Goal: Navigation & Orientation: Find specific page/section

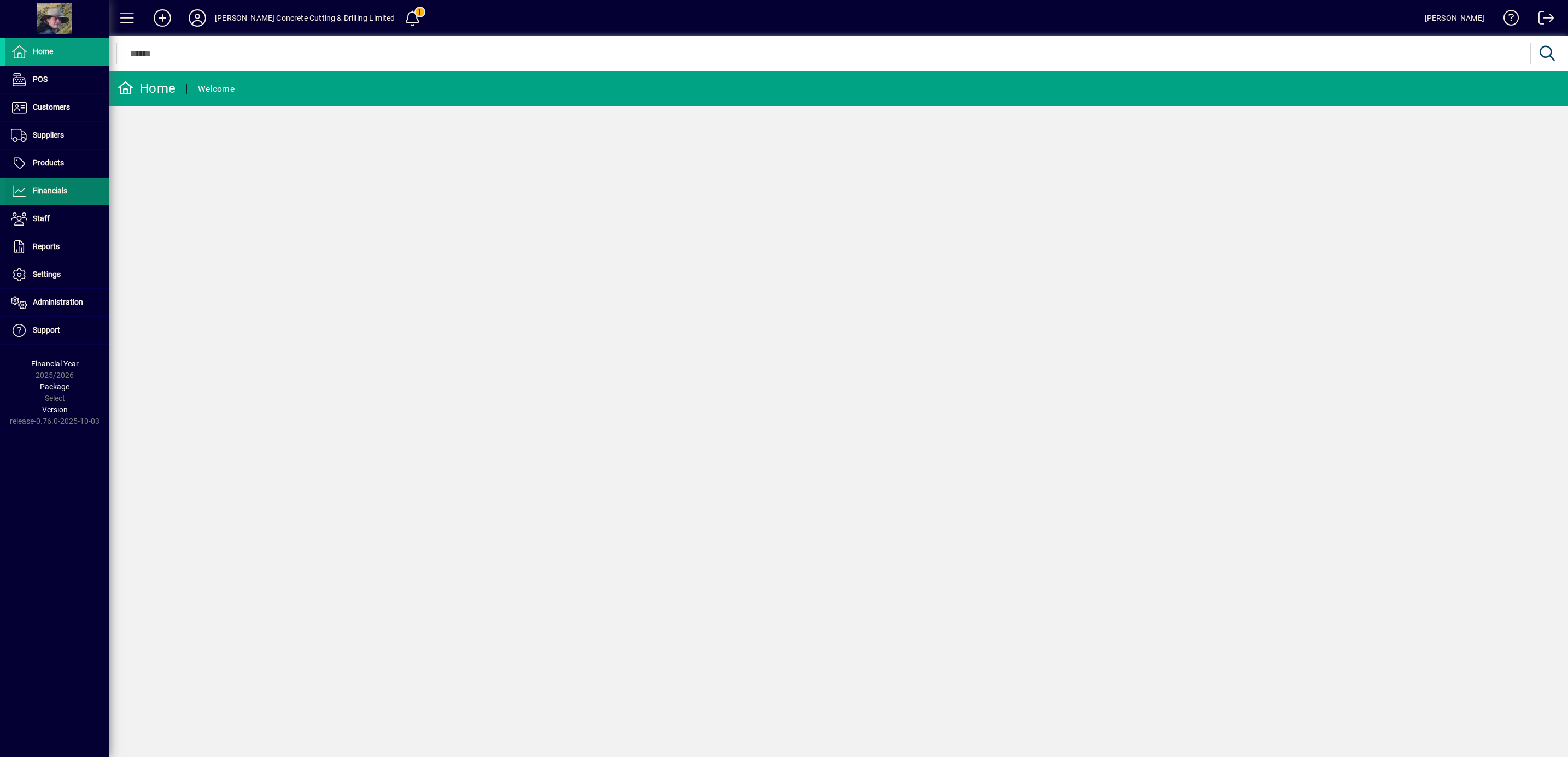
click at [49, 189] on span "Financials" at bounding box center [50, 190] width 34 height 9
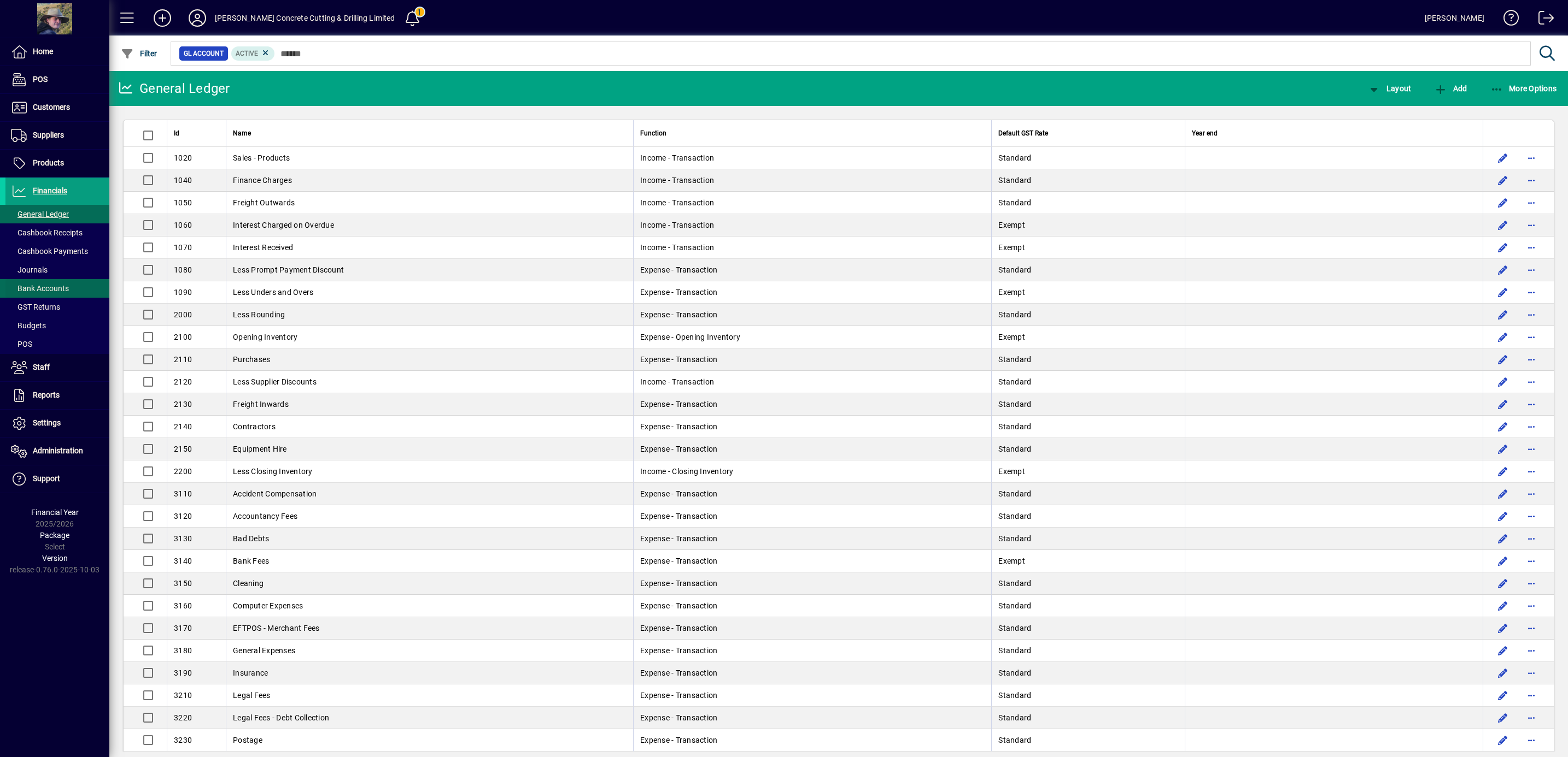
click at [44, 287] on span "Bank Accounts" at bounding box center [40, 288] width 58 height 9
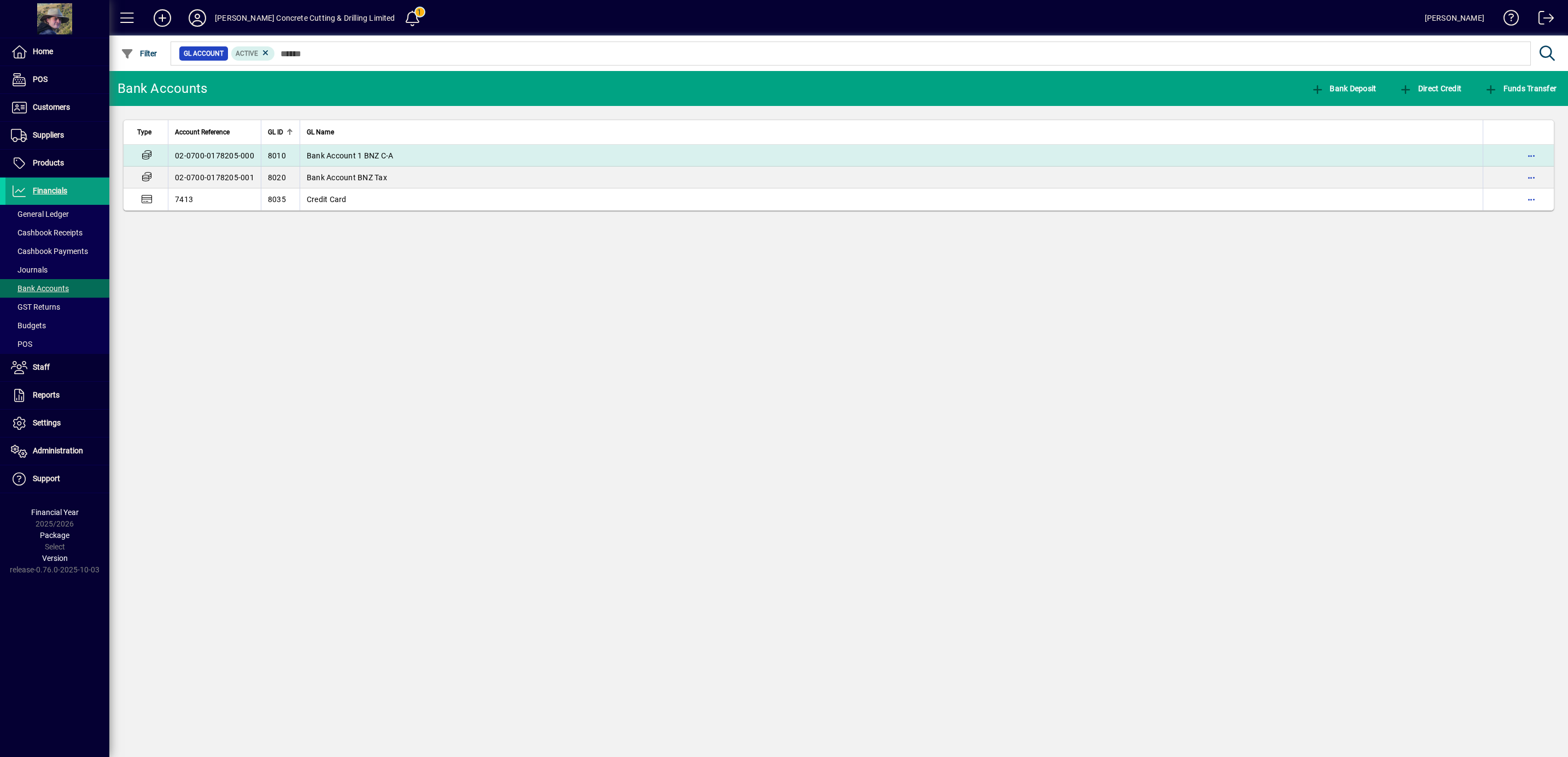
click at [333, 158] on span "Bank Account 1 BNZ C-A" at bounding box center [350, 156] width 87 height 9
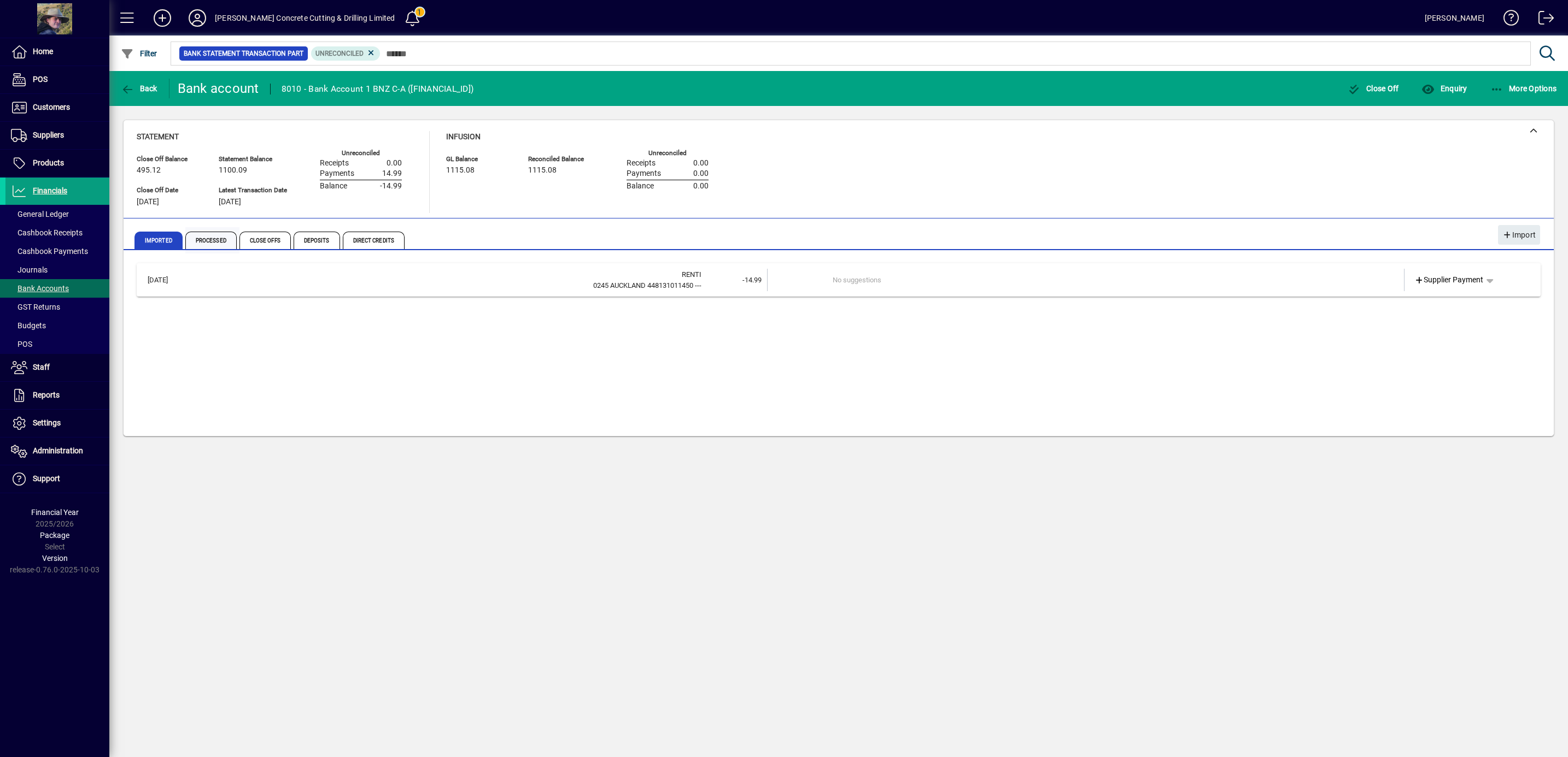
click at [225, 241] on span "Processed" at bounding box center [210, 240] width 51 height 17
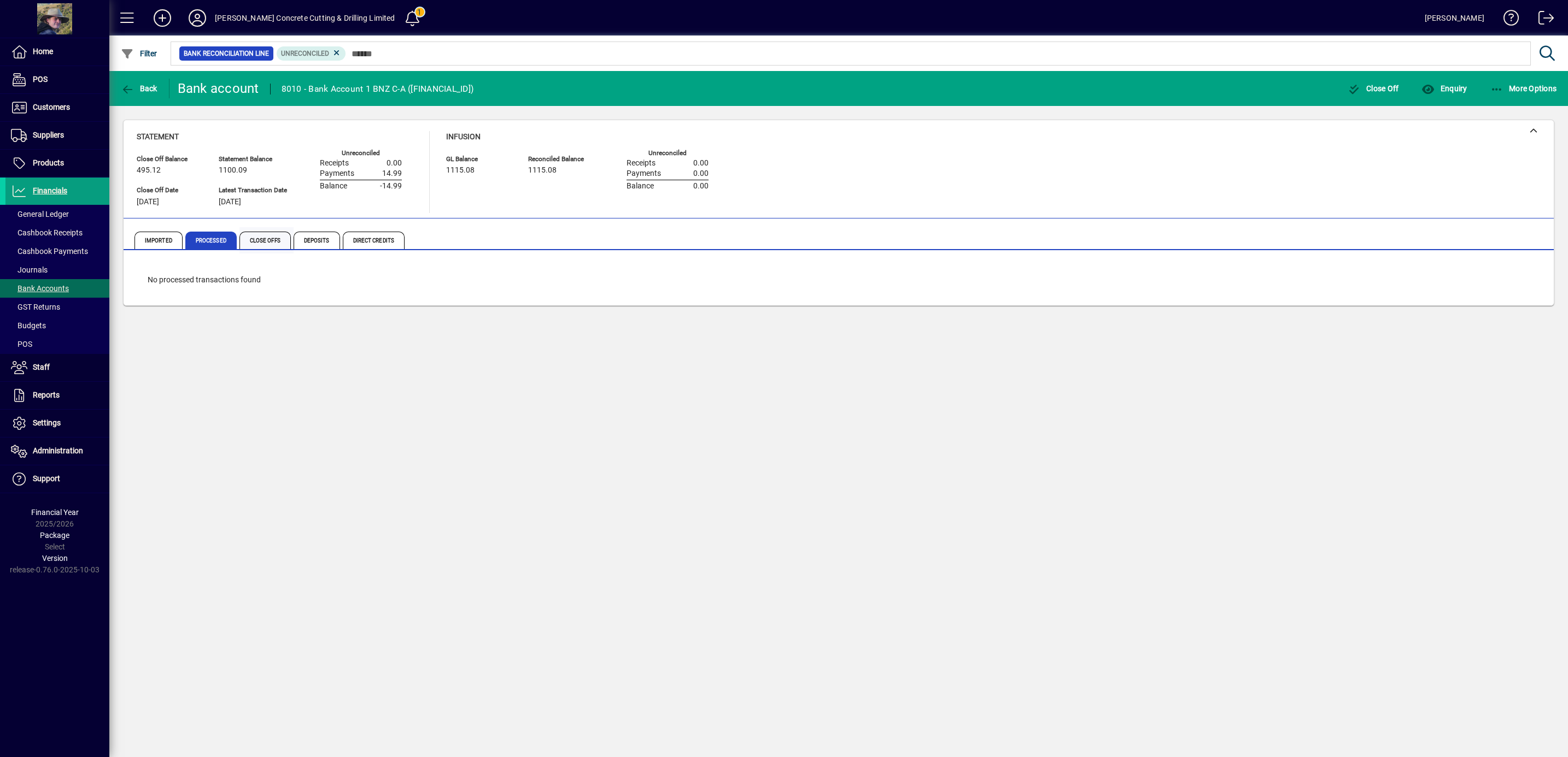
click at [259, 240] on span "Close Offs" at bounding box center [264, 240] width 51 height 17
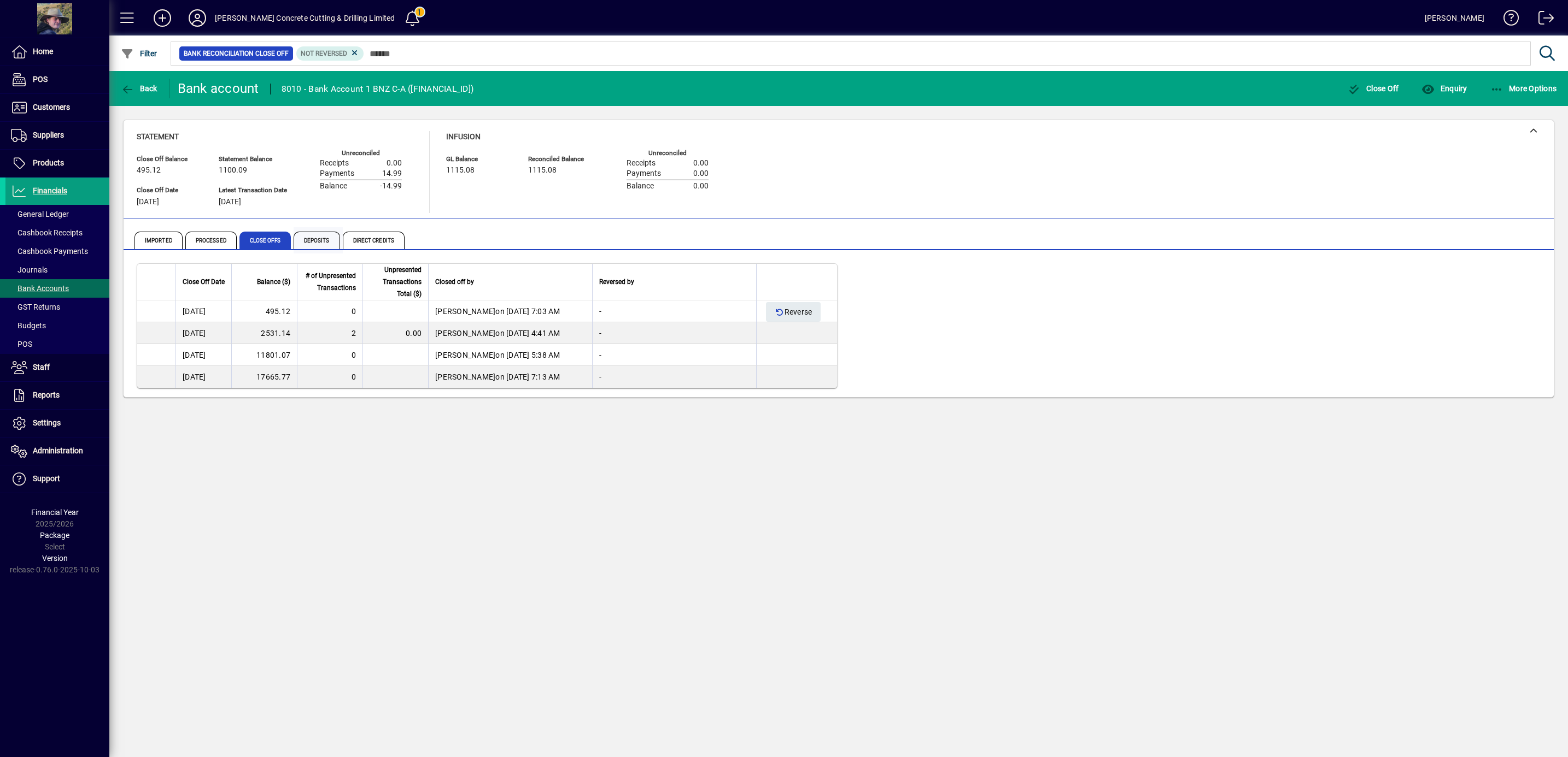
click at [314, 236] on span "Deposits" at bounding box center [317, 240] width 47 height 17
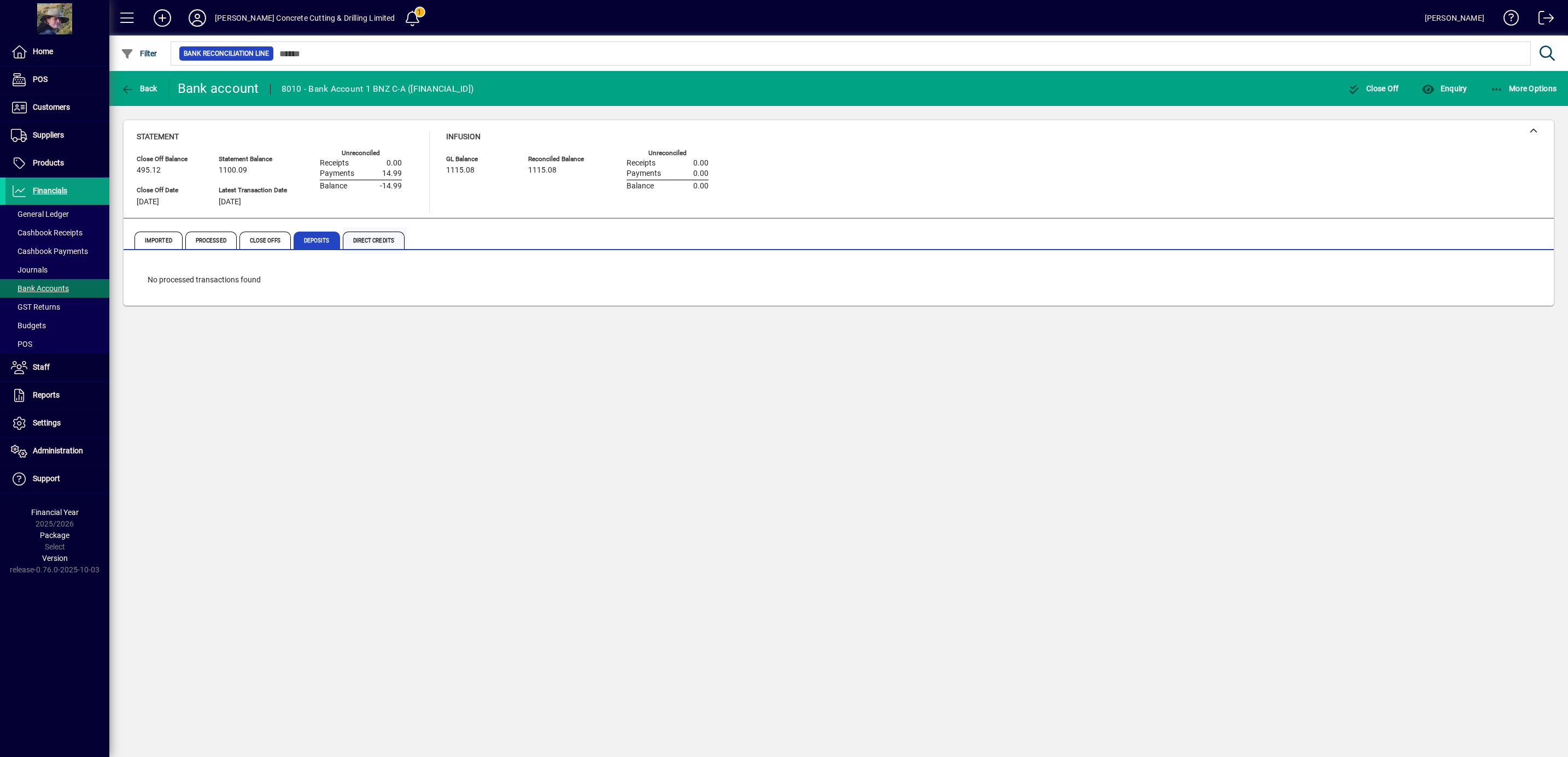
click at [365, 242] on span "Direct Credits" at bounding box center [373, 240] width 62 height 17
click at [153, 242] on span "Imported" at bounding box center [159, 240] width 49 height 17
